Goal: Information Seeking & Learning: Understand process/instructions

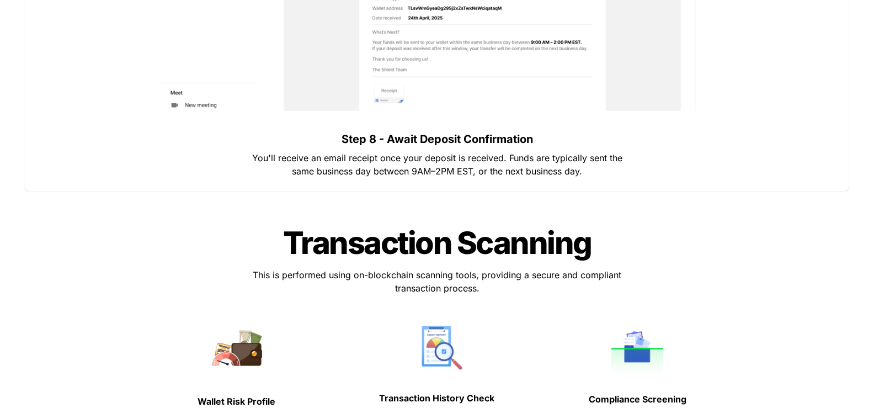
scroll to position [4559, 0]
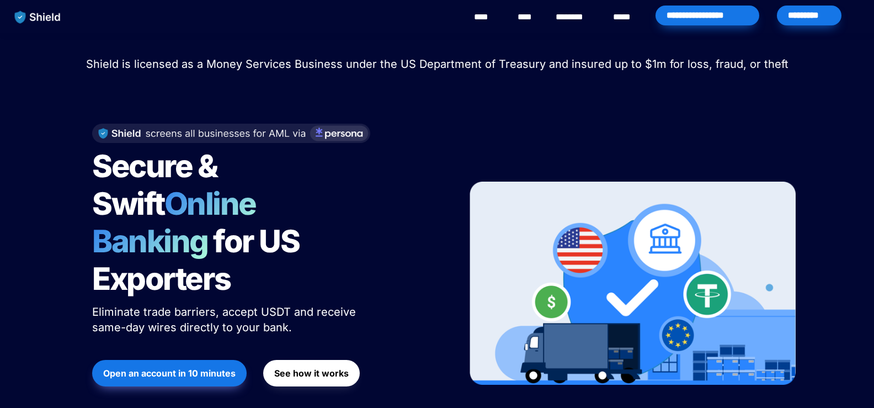
scroll to position [66, 0]
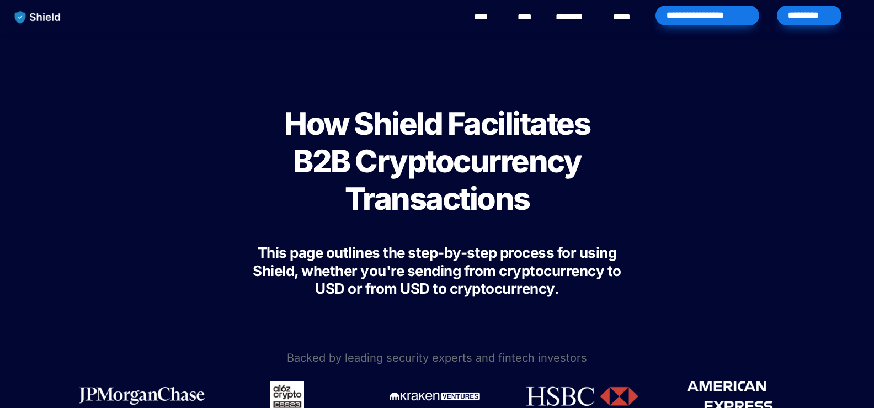
scroll to position [4559, 0]
